Goal: Task Accomplishment & Management: Manage account settings

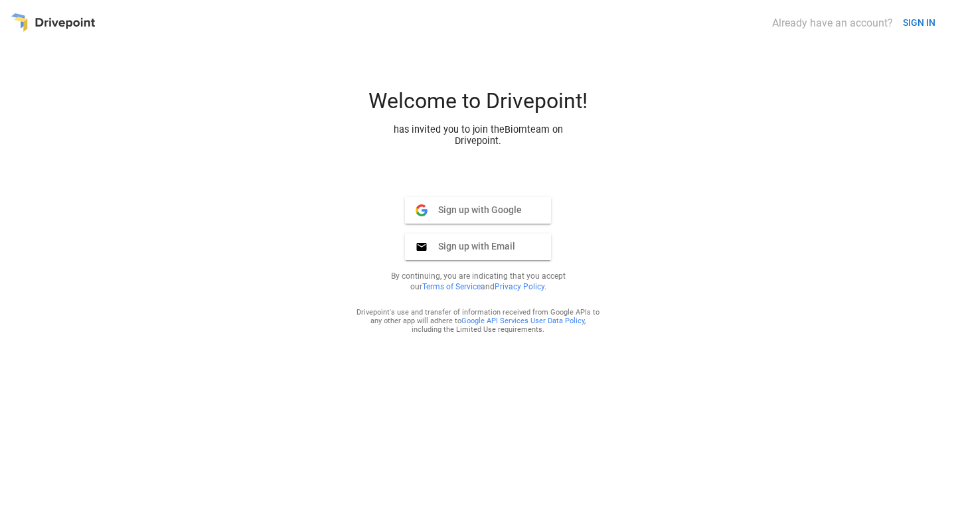
click at [528, 219] on button "Sign up with Google Google" at bounding box center [478, 210] width 146 height 27
click at [936, 26] on button "SIGN IN" at bounding box center [918, 23] width 43 height 25
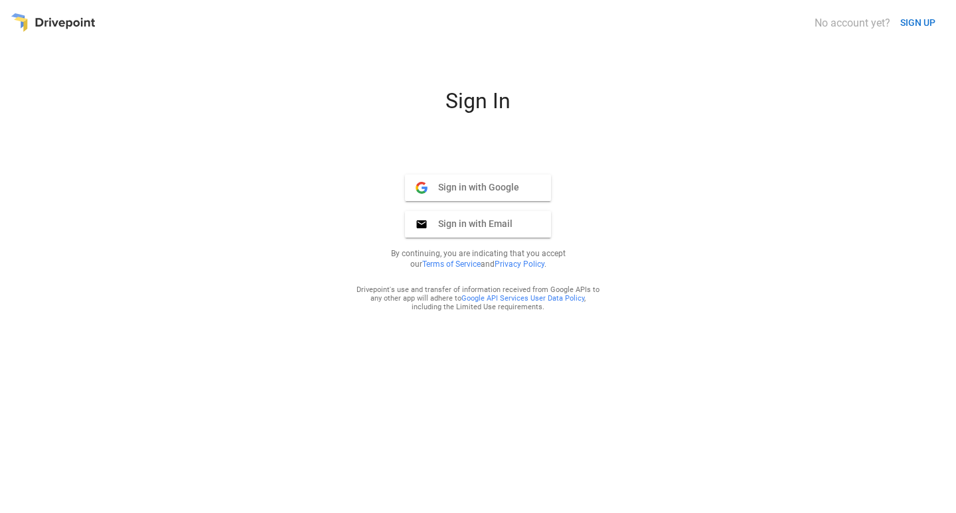
click at [518, 182] on div "Sign in with Google Google Sign in with Email Email By continuing, you are indi…" at bounding box center [478, 224] width 244 height 121
click at [515, 190] on span "Sign in with Google" at bounding box center [473, 187] width 92 height 12
click at [460, 184] on button "Sign in with Google Google" at bounding box center [478, 188] width 146 height 27
click at [484, 193] on span "Sign in with Google" at bounding box center [473, 187] width 92 height 12
click at [470, 201] on button "Sign in with Google Google" at bounding box center [478, 188] width 146 height 27
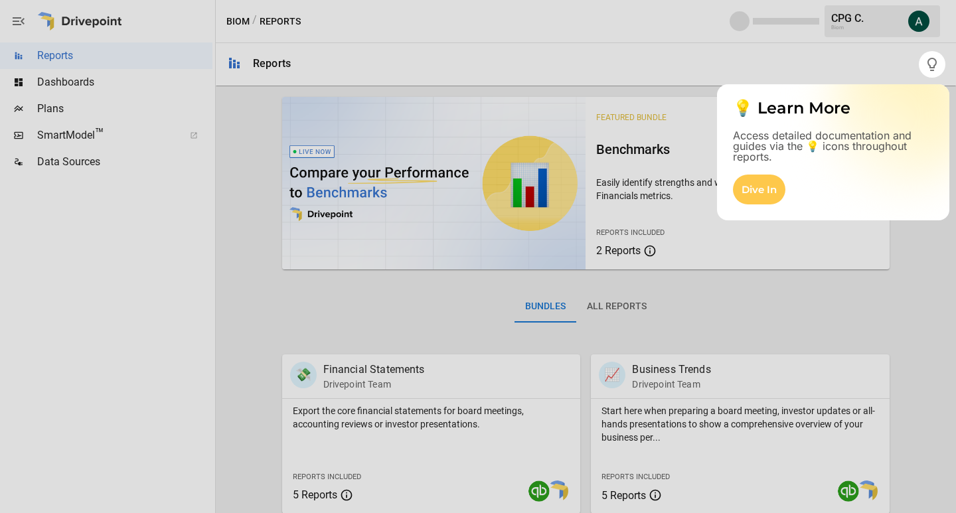
click at [125, 285] on div at bounding box center [478, 295] width 956 height 435
click at [344, 21] on div at bounding box center [478, 25] width 956 height 51
